Goal: Find specific page/section: Find specific page/section

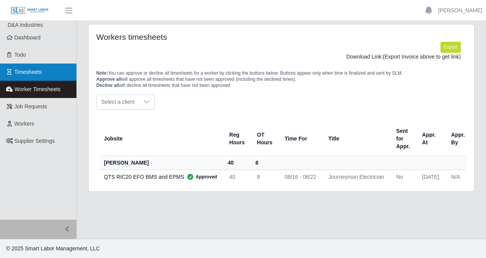
click at [48, 70] on link "Timesheets" at bounding box center [38, 71] width 76 height 17
click at [44, 76] on link "Timesheets" at bounding box center [38, 71] width 76 height 17
